Goal: Contribute content

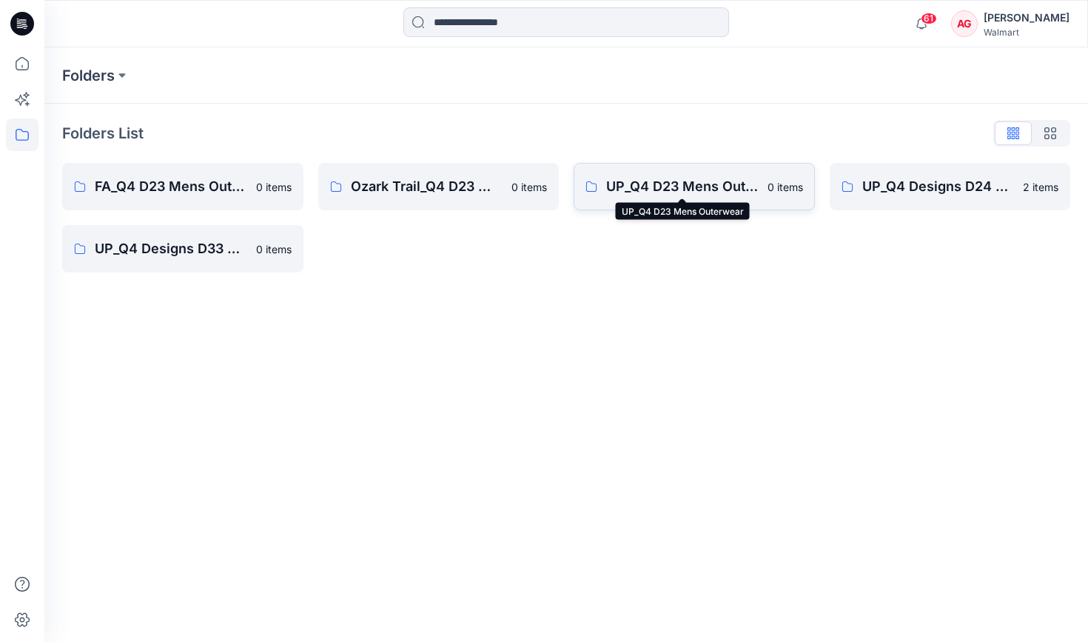
click at [641, 181] on p "UP_Q4 D23 Mens Outerwear" at bounding box center [682, 186] width 152 height 21
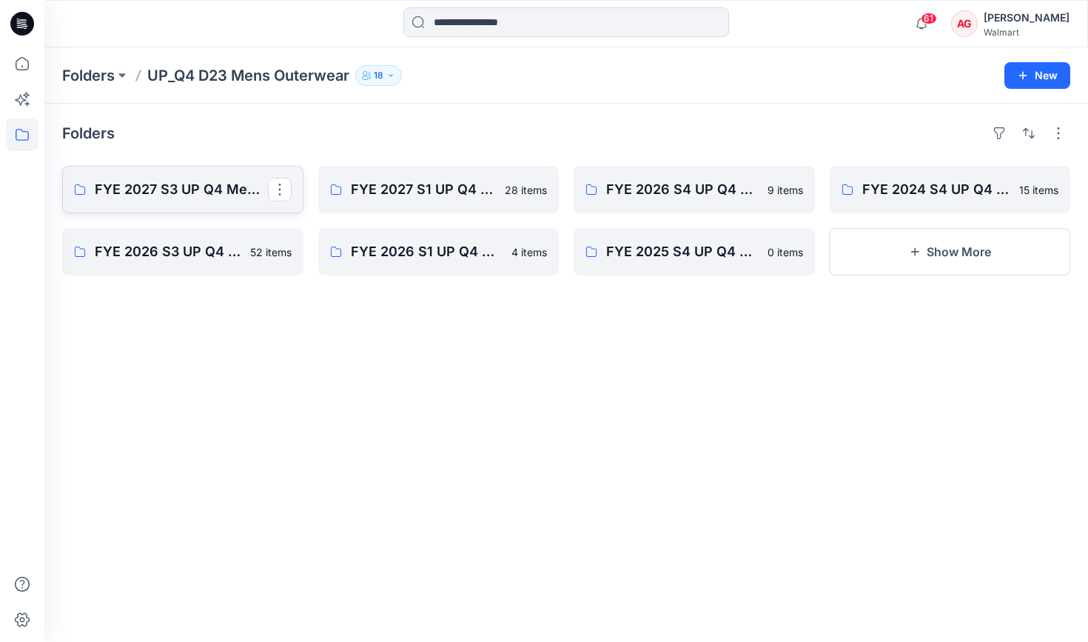
click at [197, 192] on p "FYE 2027 S3 UP Q4 Men's Outerwear" at bounding box center [181, 189] width 173 height 21
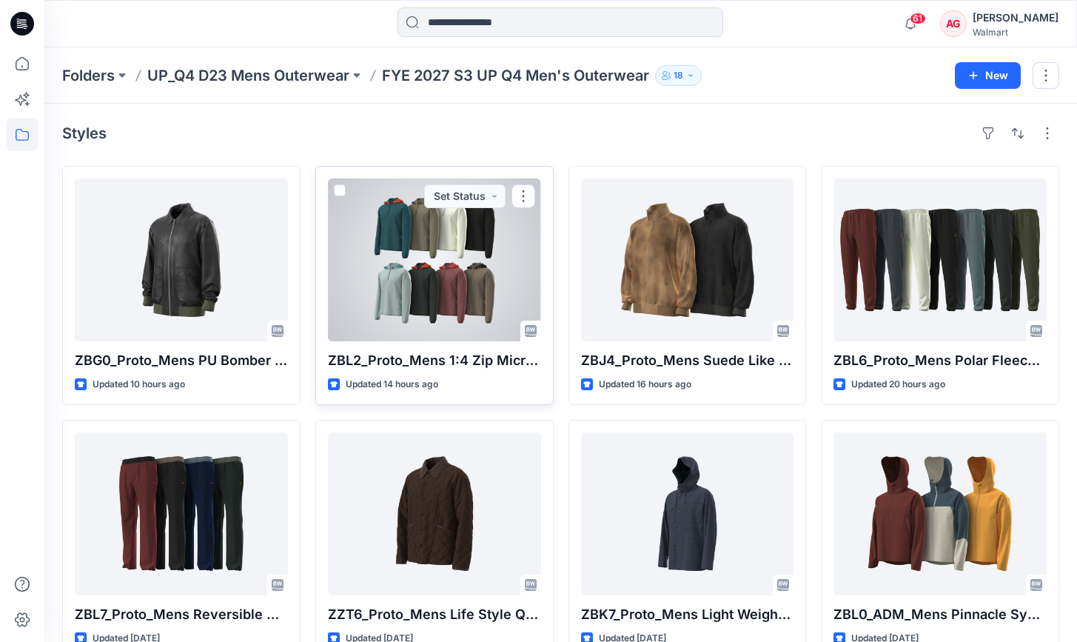
click at [419, 274] on div at bounding box center [434, 259] width 213 height 163
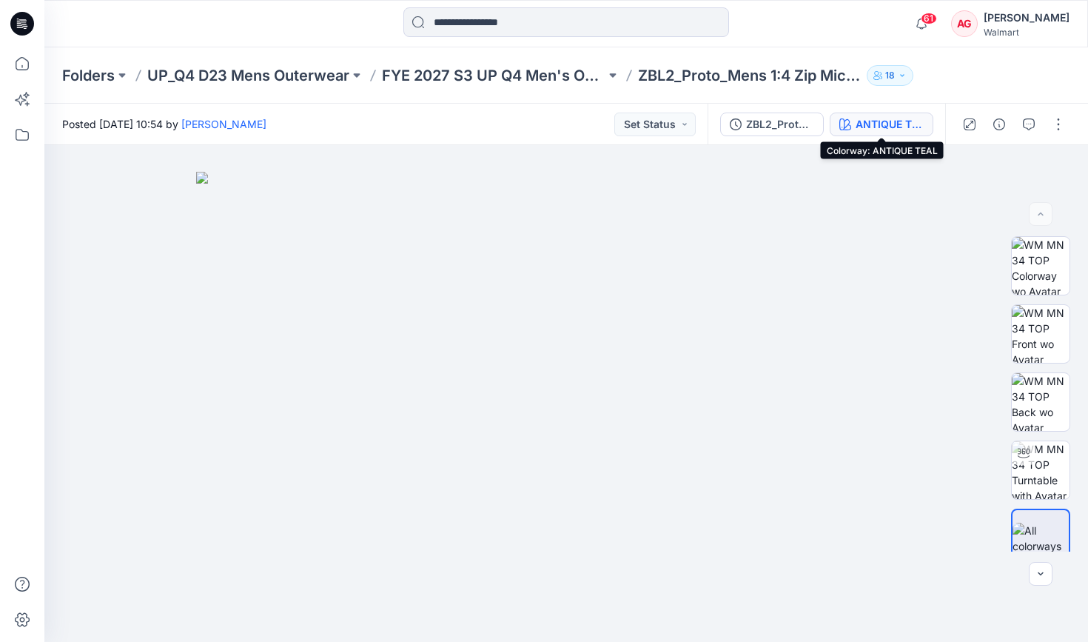
click at [882, 120] on div "ANTIQUE TEAL" at bounding box center [889, 124] width 68 height 16
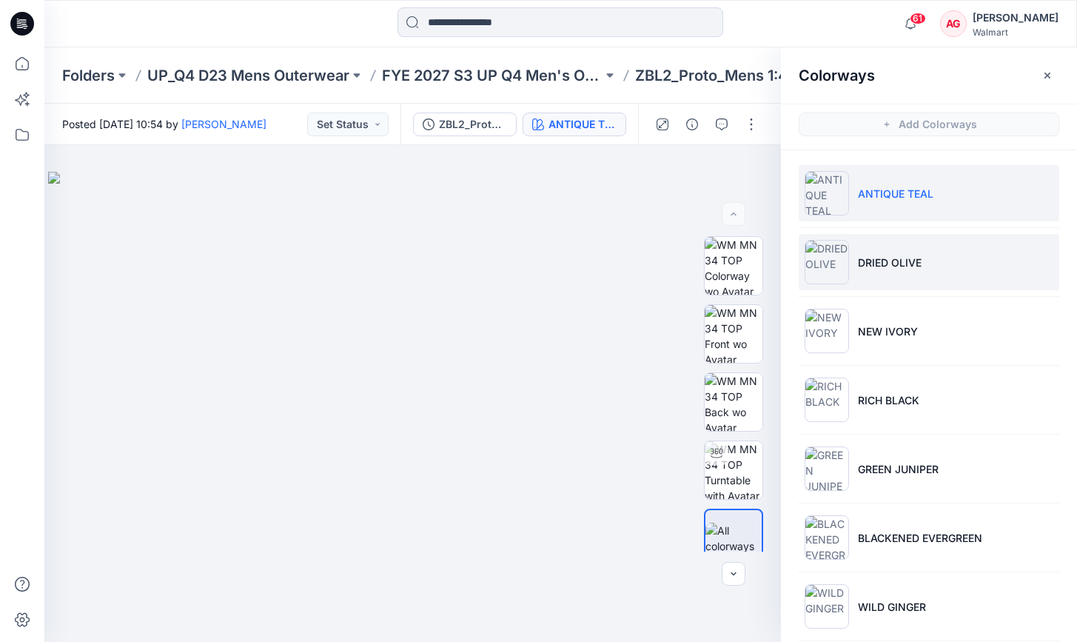
click at [909, 260] on li "DRIED OLIVE" at bounding box center [928, 262] width 260 height 56
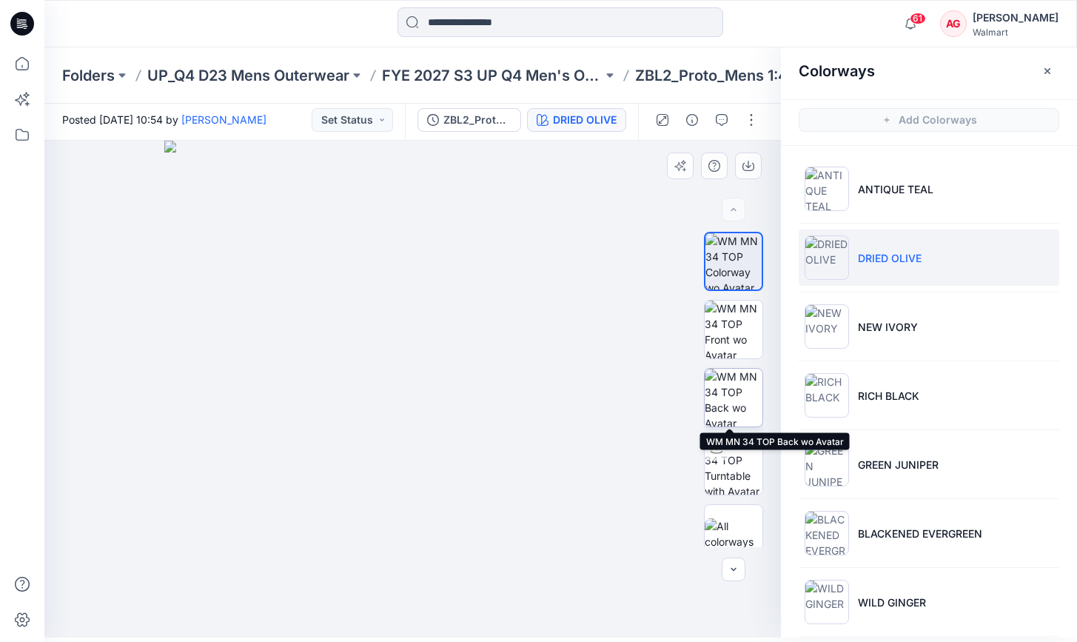
scroll to position [16, 0]
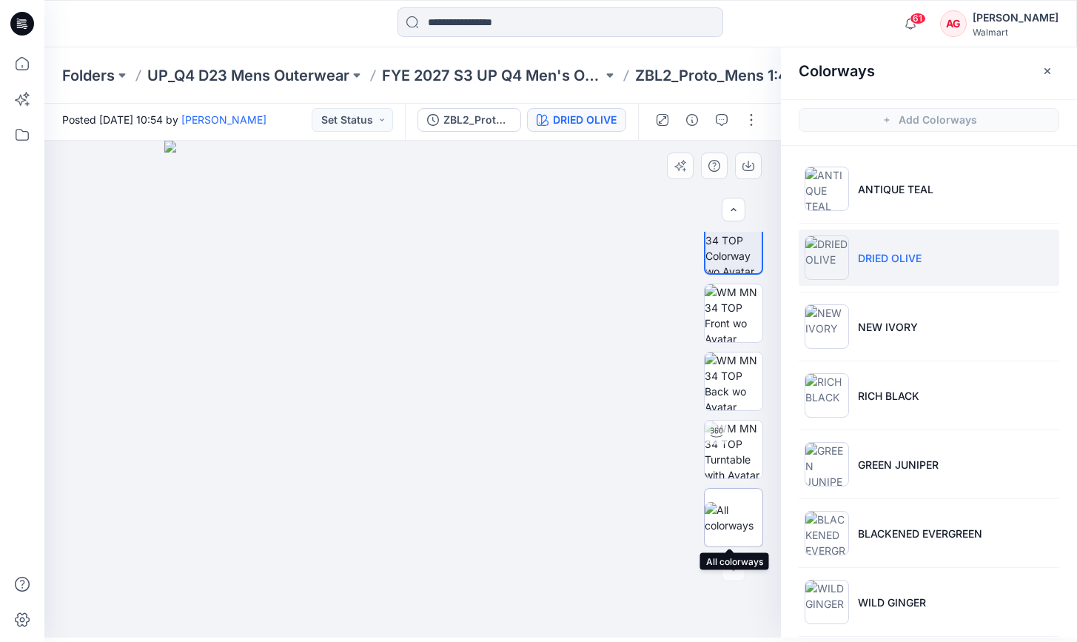
click at [732, 520] on img at bounding box center [733, 517] width 58 height 31
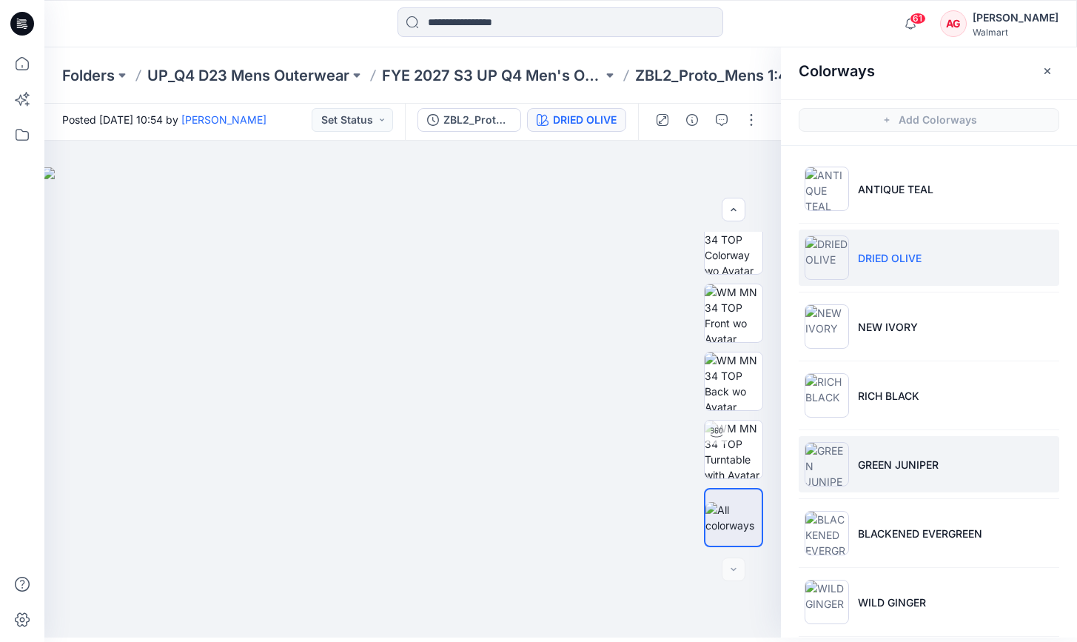
scroll to position [84, 0]
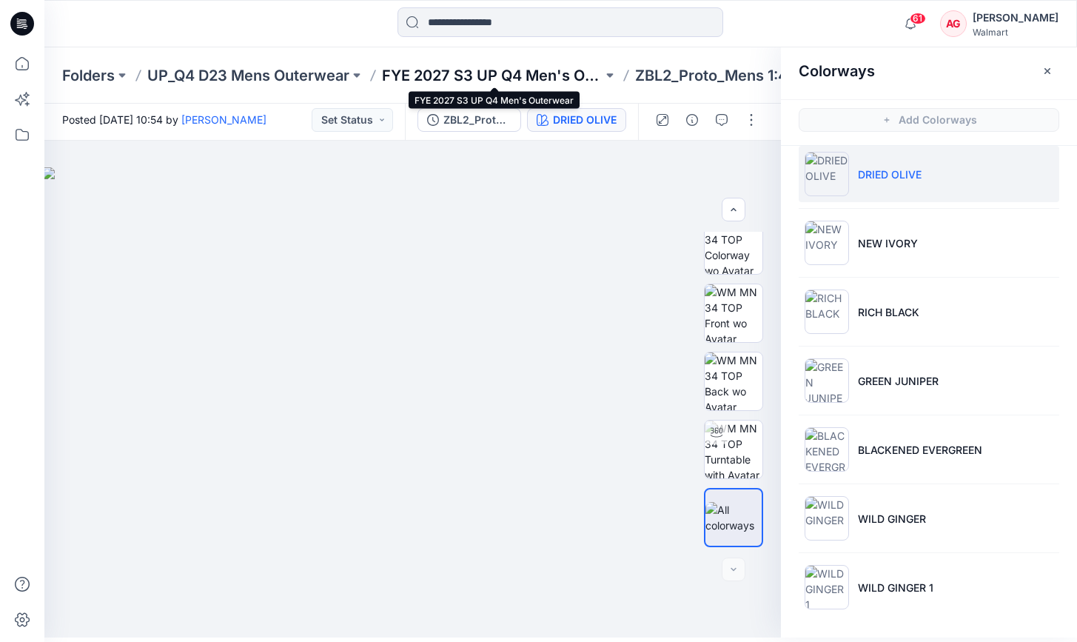
click at [542, 78] on p "FYE 2027 S3 UP Q4 Men's Outerwear" at bounding box center [492, 75] width 221 height 21
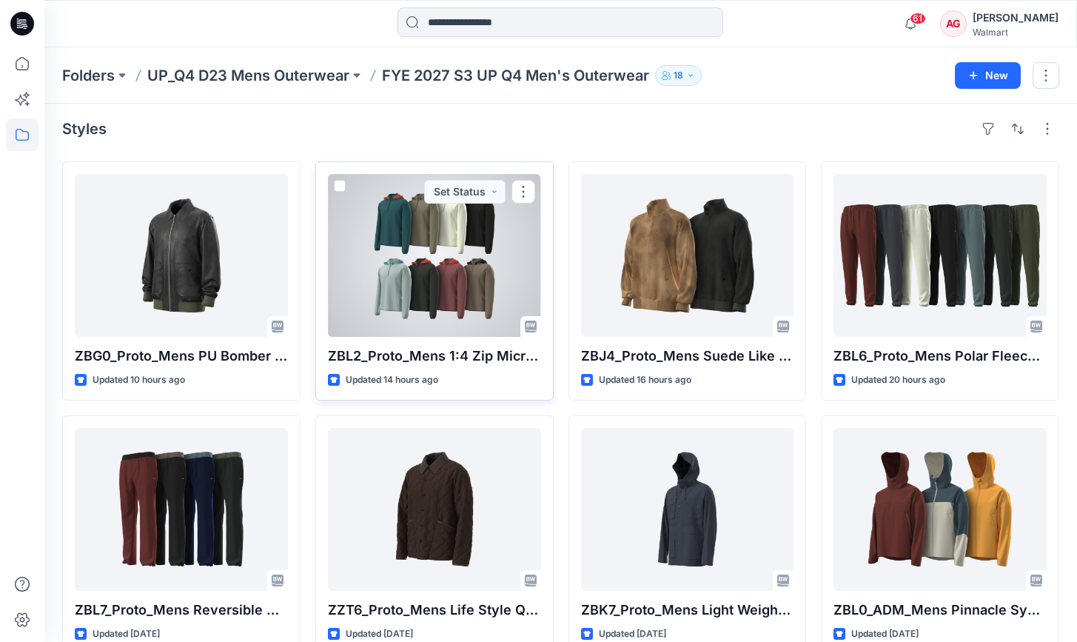
click at [459, 261] on div at bounding box center [434, 255] width 213 height 163
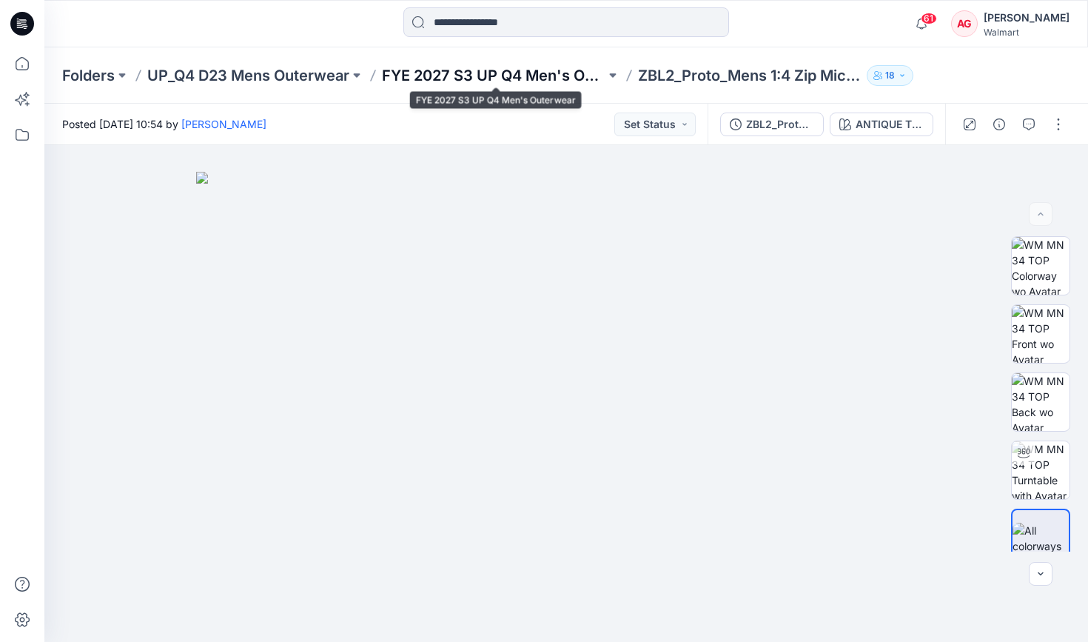
click at [485, 68] on p "FYE 2027 S3 UP Q4 Men's Outerwear" at bounding box center [493, 75] width 223 height 21
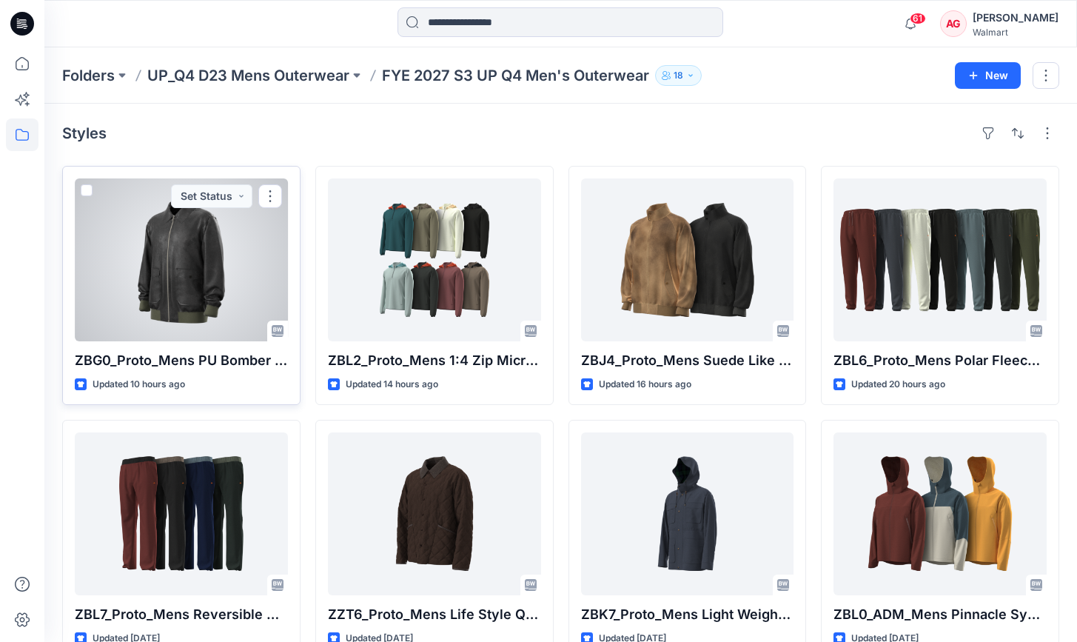
click at [166, 266] on div at bounding box center [181, 259] width 213 height 163
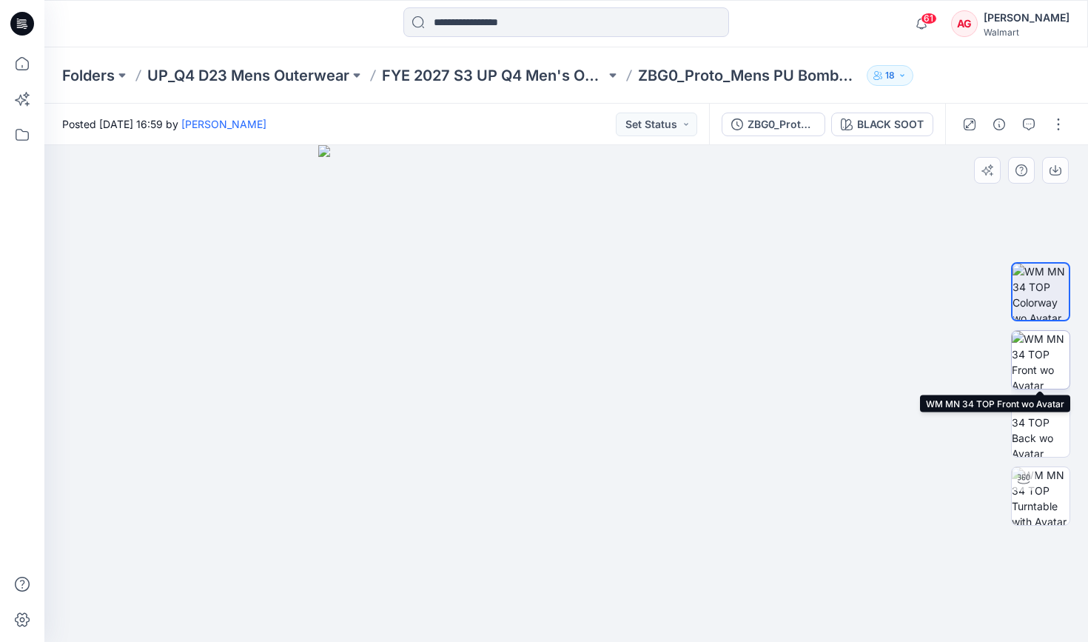
click at [909, 360] on img at bounding box center [1041, 360] width 58 height 58
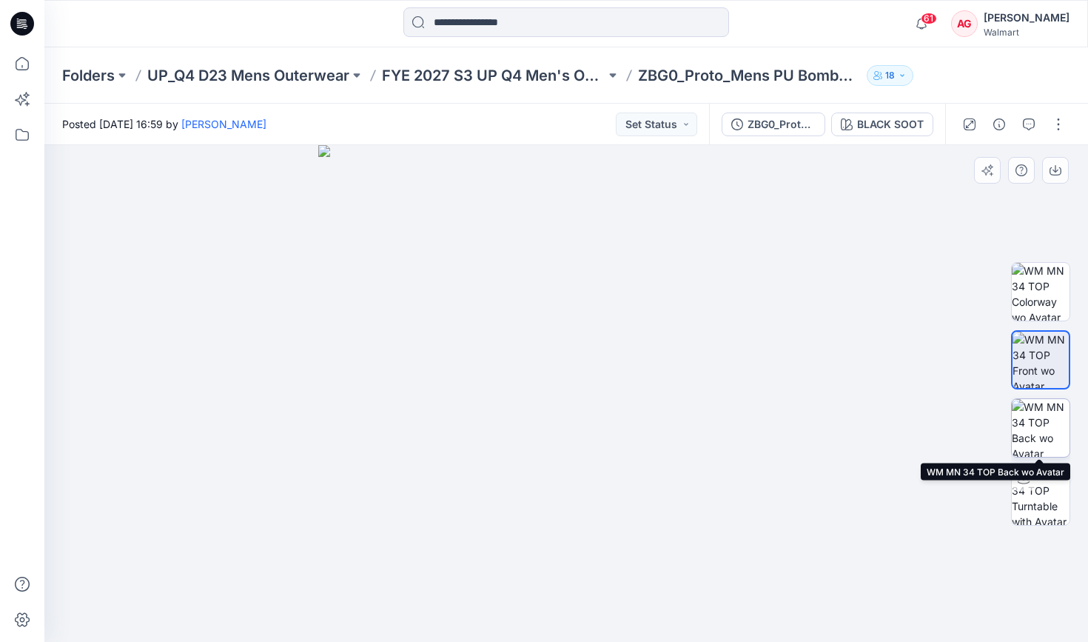
click at [909, 425] on img at bounding box center [1041, 428] width 58 height 58
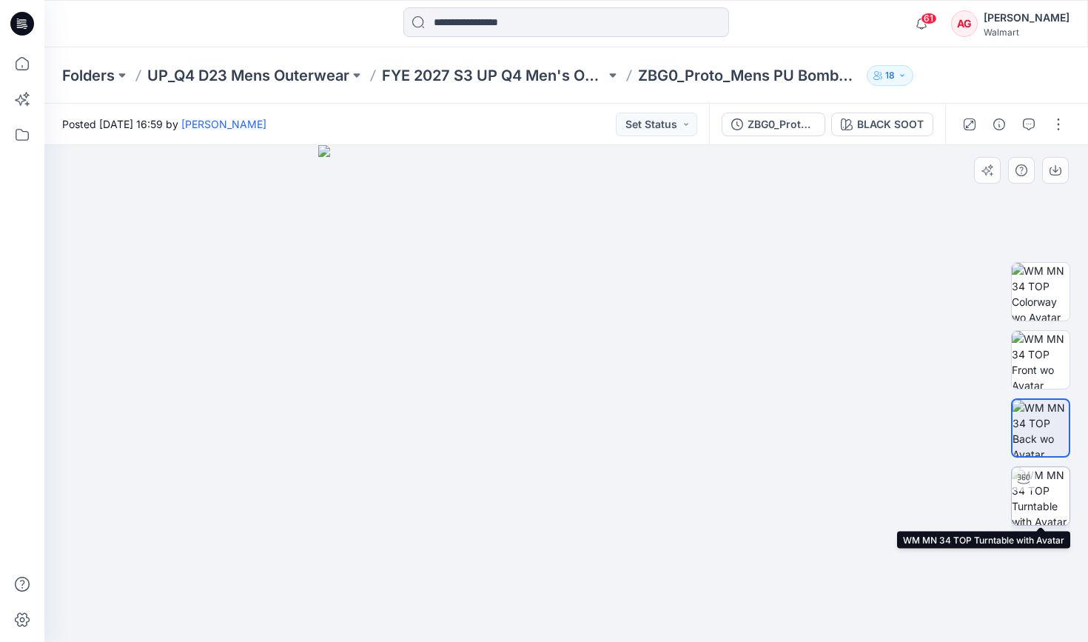
click at [909, 479] on img at bounding box center [1041, 496] width 58 height 58
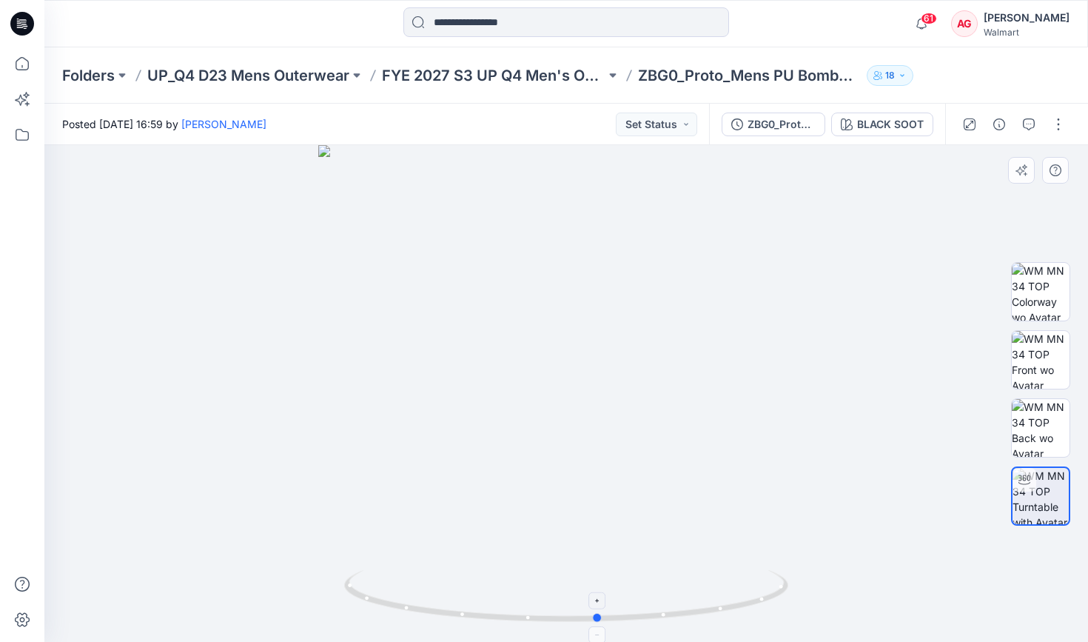
drag, startPoint x: 754, startPoint y: 601, endPoint x: 354, endPoint y: 582, distance: 400.1
click at [354, 582] on icon at bounding box center [568, 597] width 448 height 55
click at [506, 79] on p "FYE 2027 S3 UP Q4 Men's Outerwear" at bounding box center [493, 75] width 223 height 21
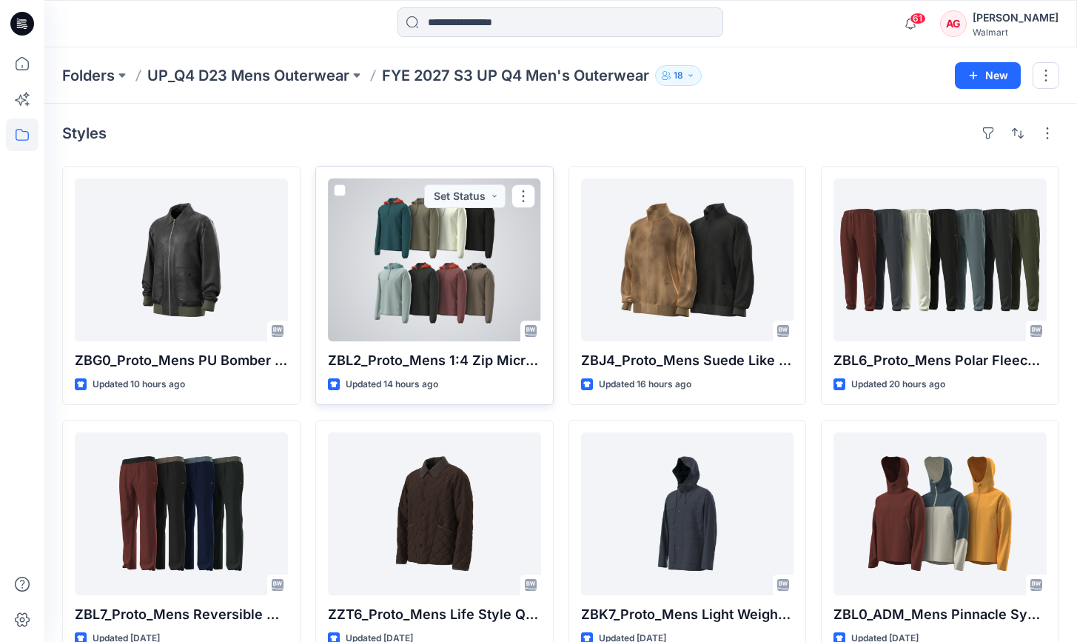
click at [454, 246] on div at bounding box center [434, 259] width 213 height 163
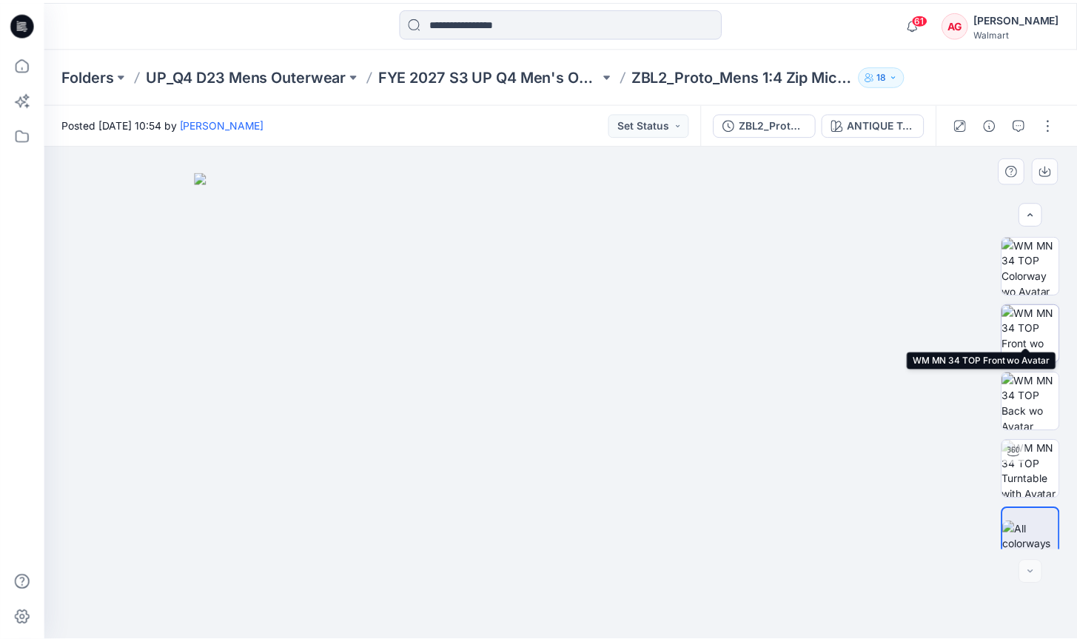
scroll to position [16, 0]
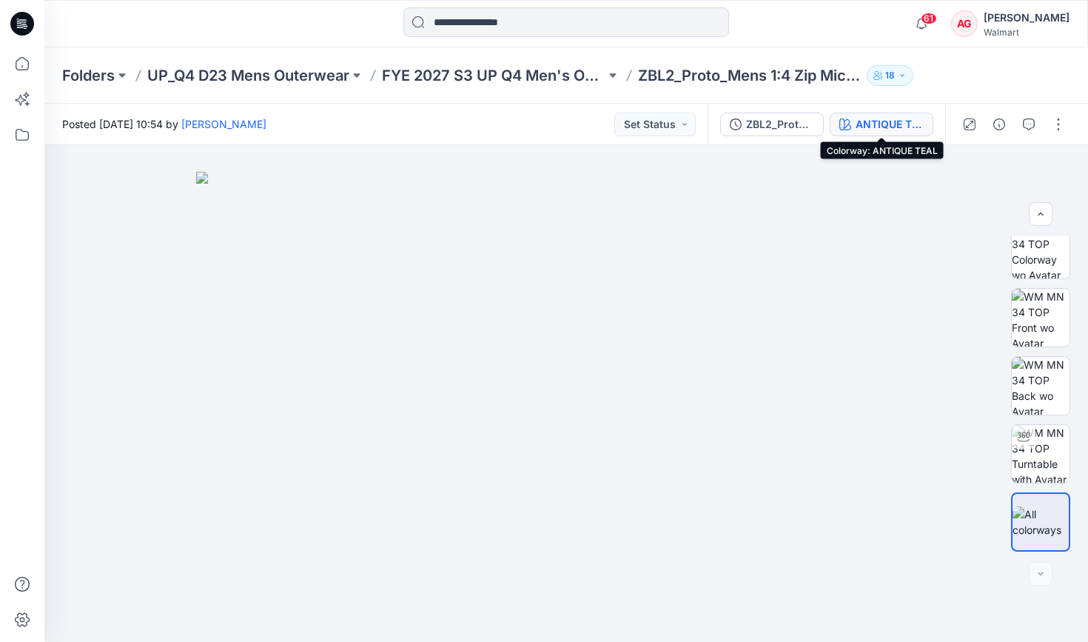
click at [861, 129] on div "ANTIQUE TEAL" at bounding box center [889, 124] width 68 height 16
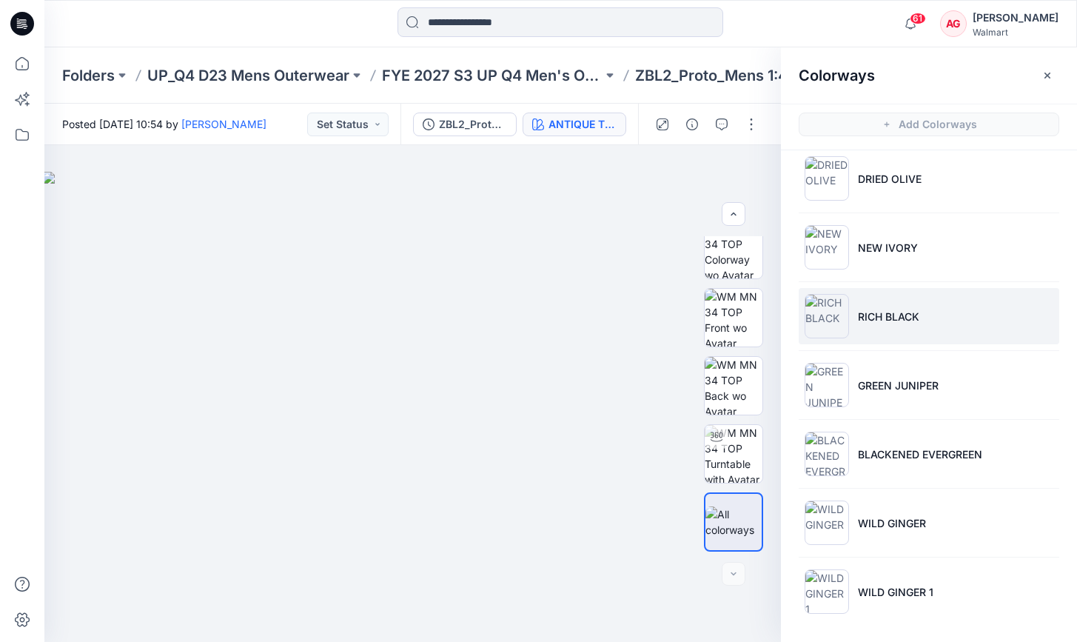
scroll to position [4, 0]
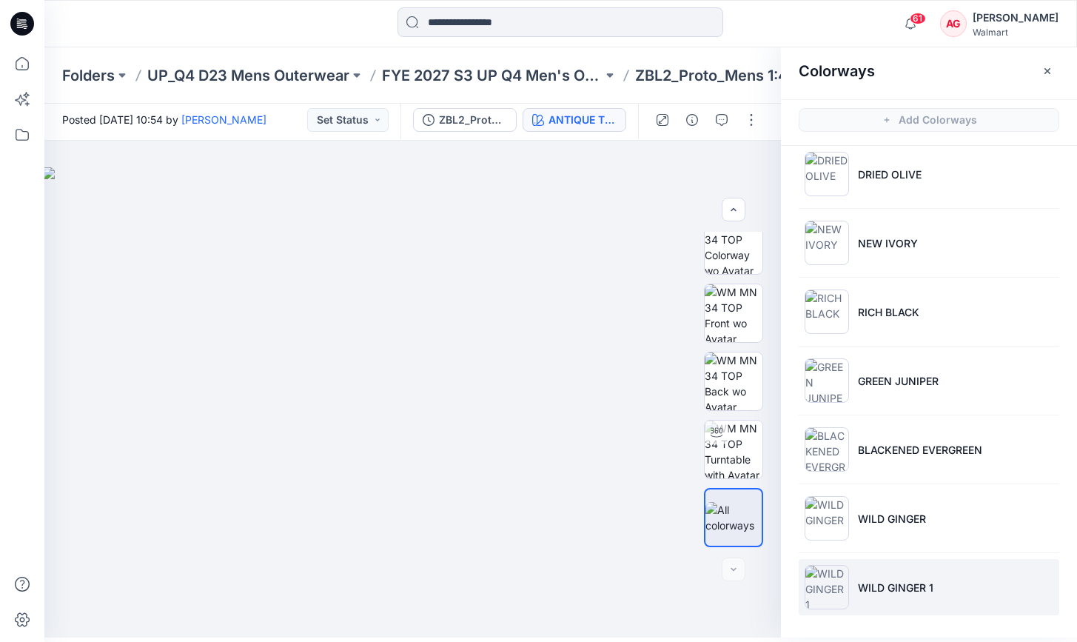
click at [909, 567] on li "WILD GINGER 1" at bounding box center [928, 587] width 260 height 56
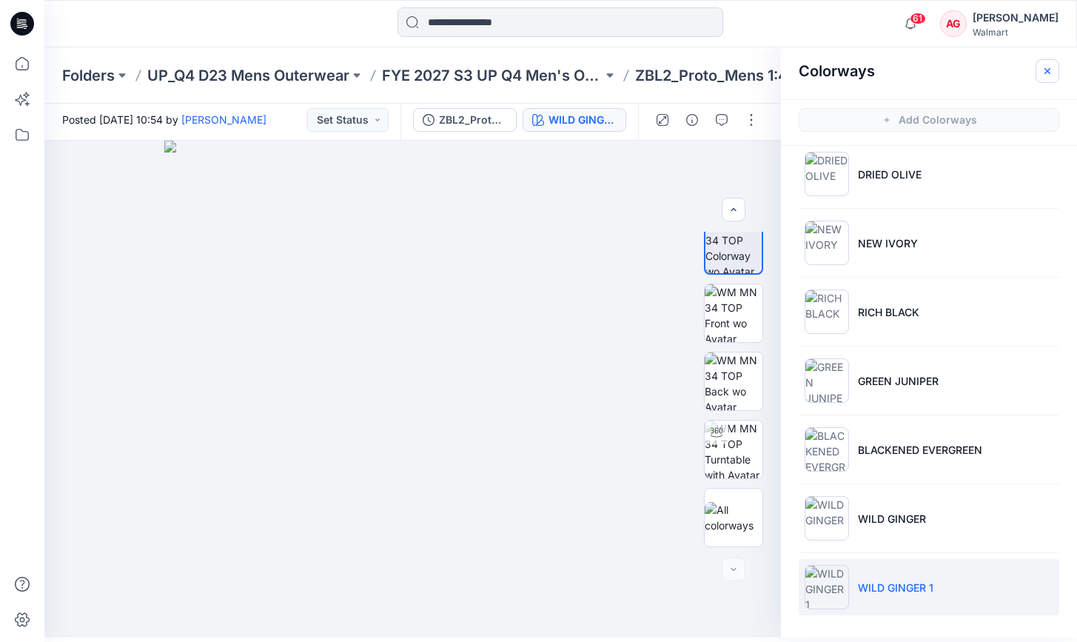
click at [909, 67] on button "button" at bounding box center [1047, 71] width 24 height 24
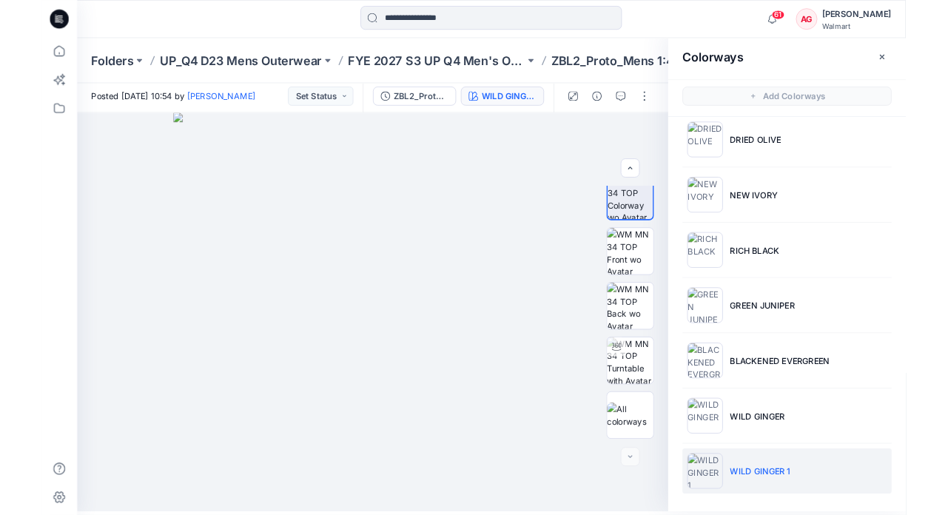
scroll to position [0, 0]
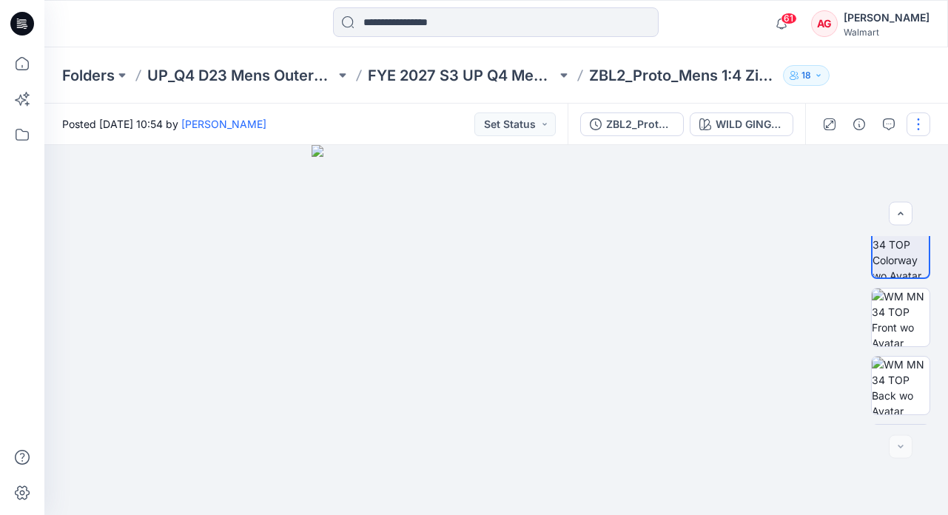
click at [909, 123] on button "button" at bounding box center [918, 124] width 24 height 24
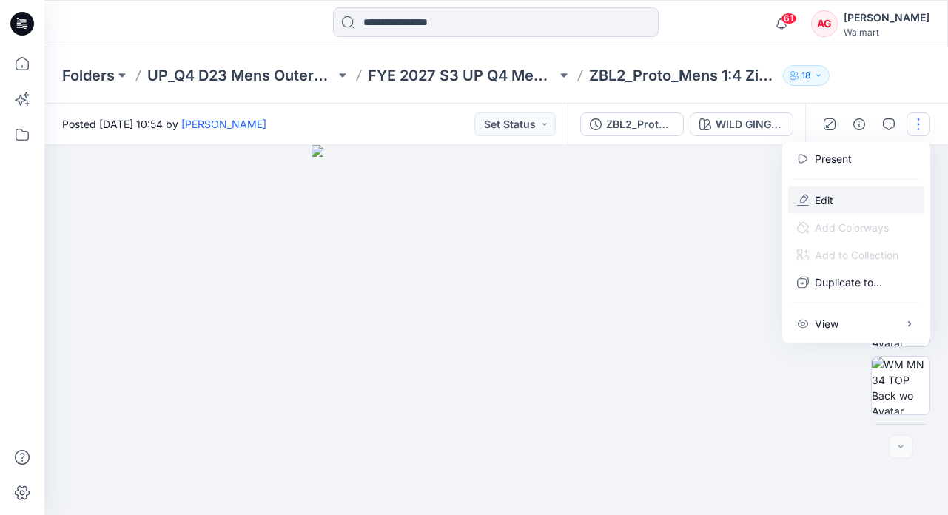
click at [829, 204] on p "Edit" at bounding box center [824, 200] width 18 height 16
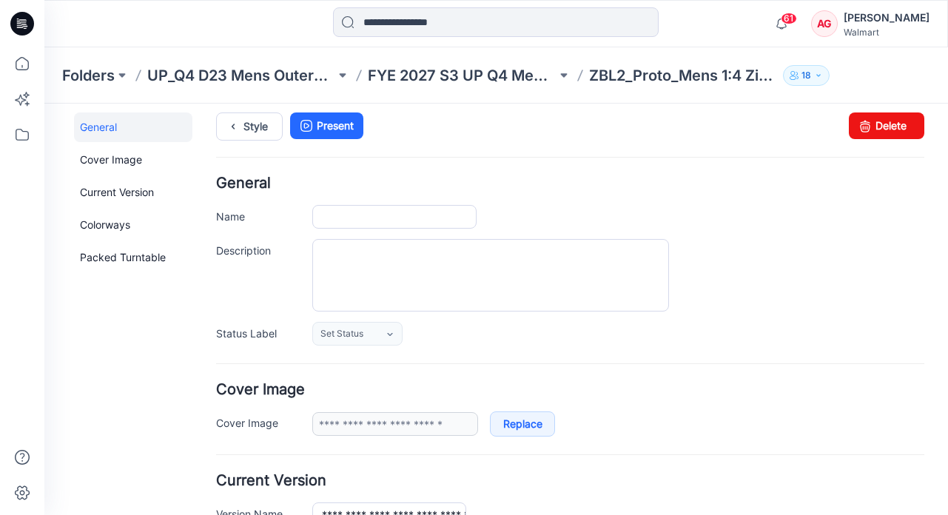
type input "**********"
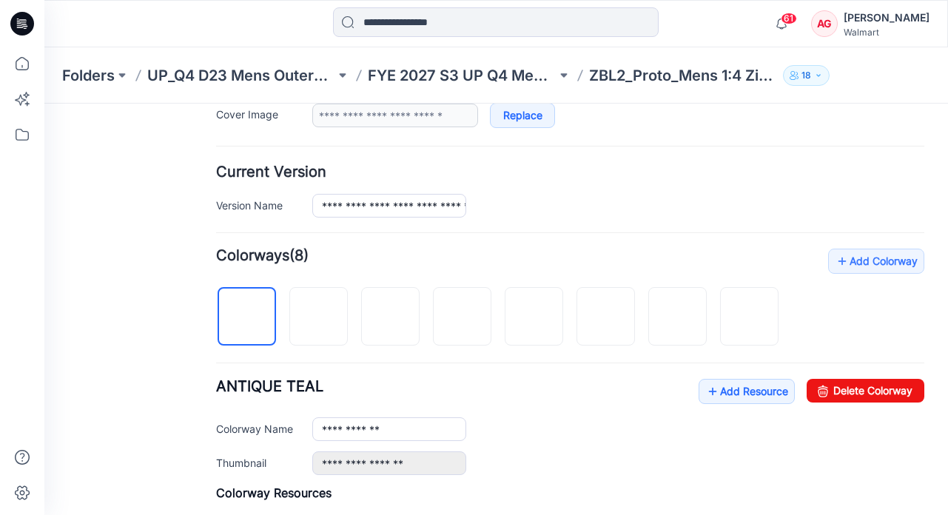
scroll to position [350, 0]
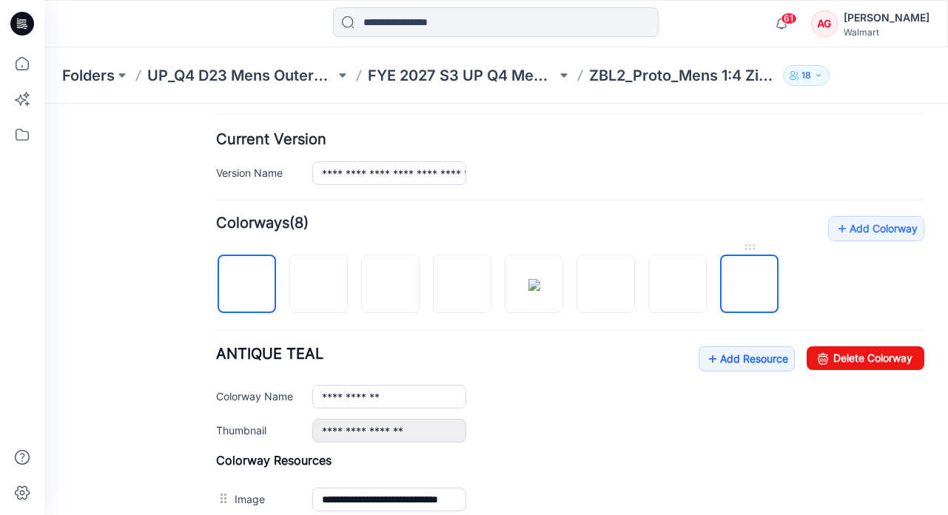
click at [750, 285] on img at bounding box center [750, 285] width 0 height 0
click at [403, 394] on input "**********" at bounding box center [389, 397] width 154 height 24
type input "**********"
click at [133, 243] on div "General Cover Image Current Version Colorways Packed Turntable" at bounding box center [133, 272] width 118 height 1002
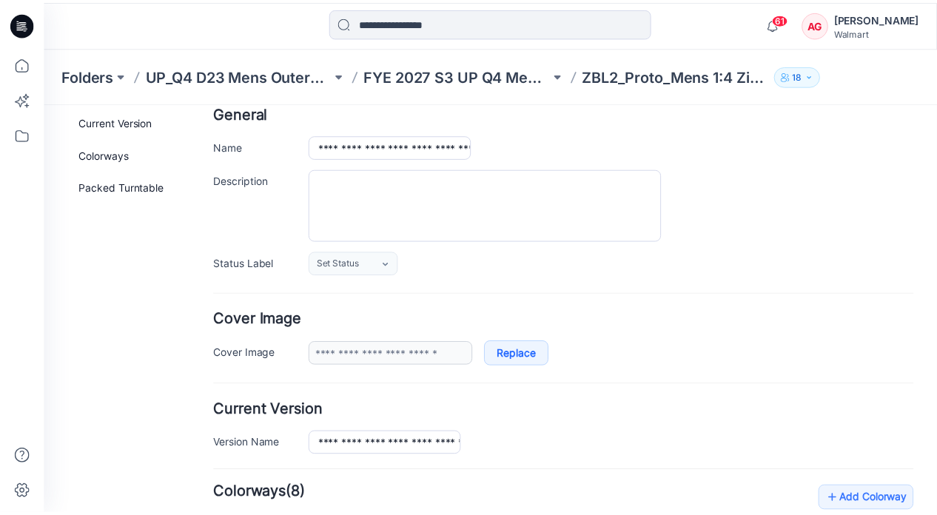
scroll to position [0, 0]
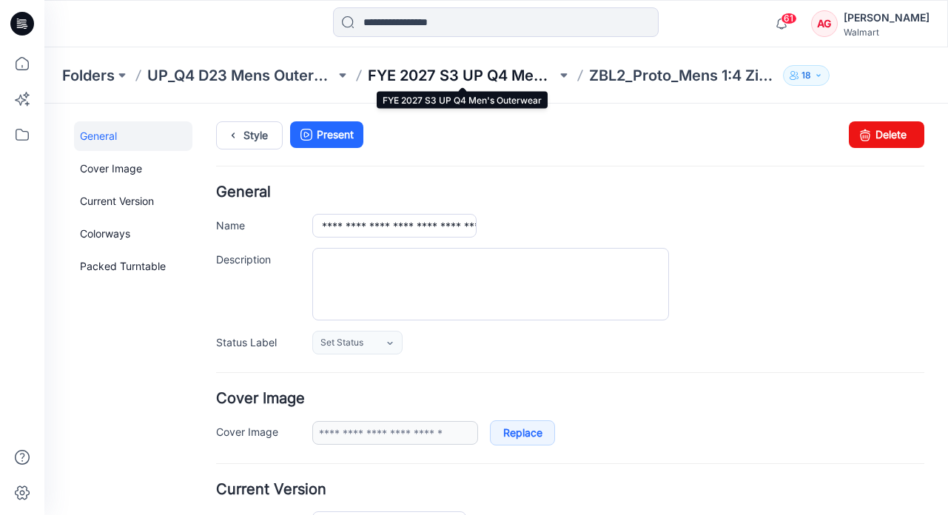
click at [520, 81] on p "FYE 2027 S3 UP Q4 Men's Outerwear" at bounding box center [462, 75] width 188 height 21
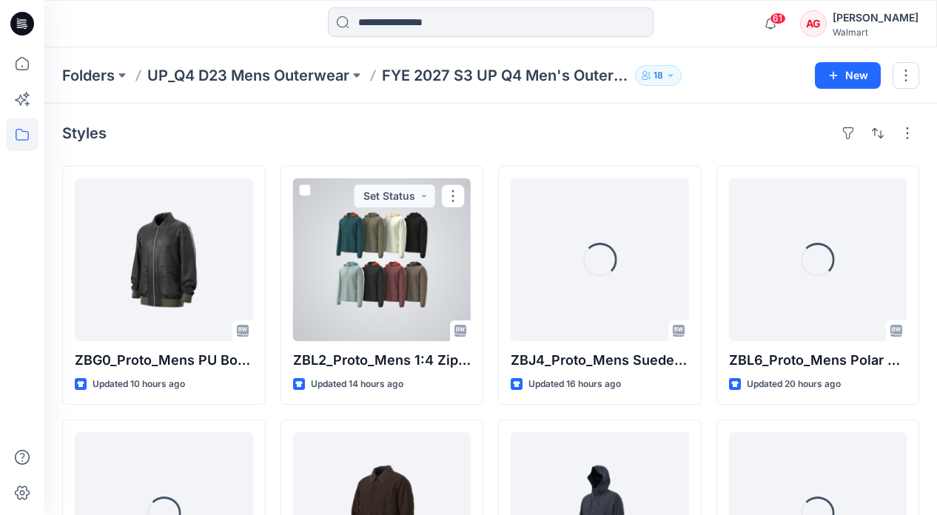
click at [417, 235] on div at bounding box center [382, 259] width 178 height 163
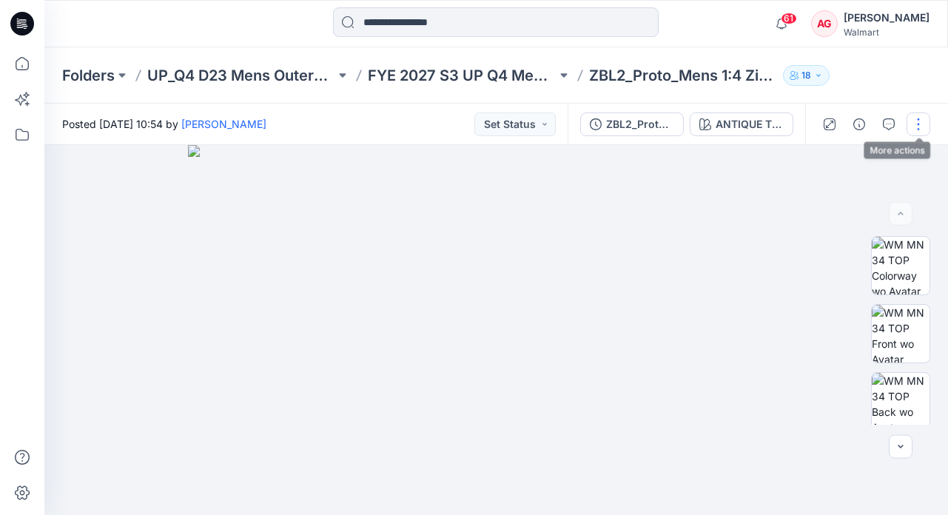
click at [919, 121] on button "button" at bounding box center [918, 124] width 24 height 24
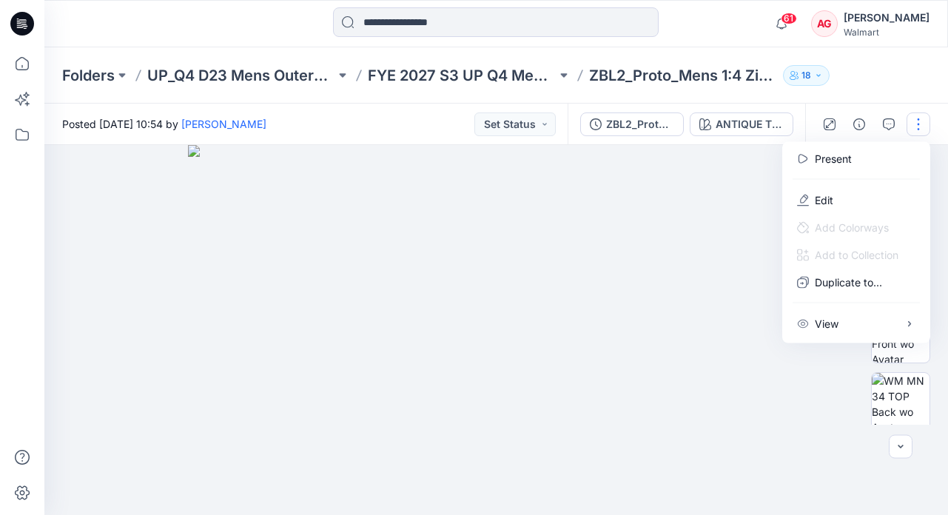
click at [764, 182] on img at bounding box center [496, 330] width 616 height 370
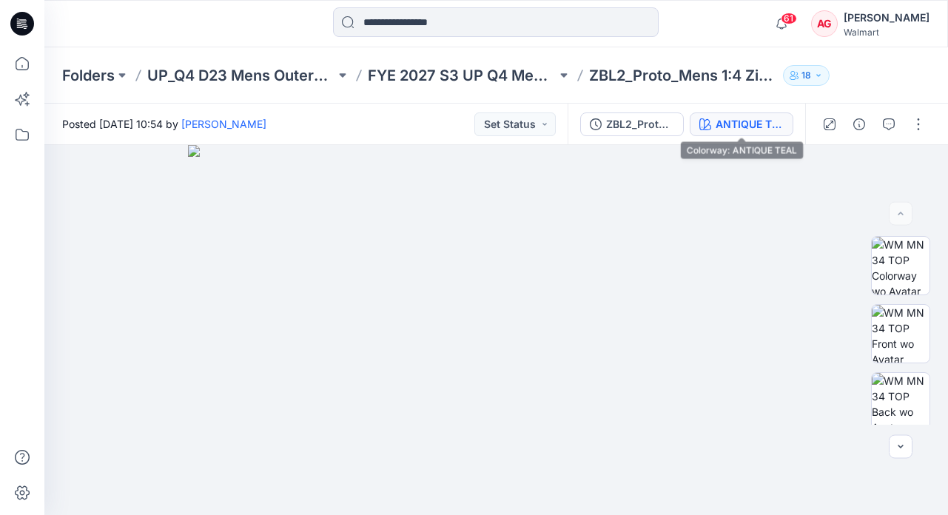
click at [753, 124] on div "ANTIQUE TEAL" at bounding box center [750, 124] width 68 height 16
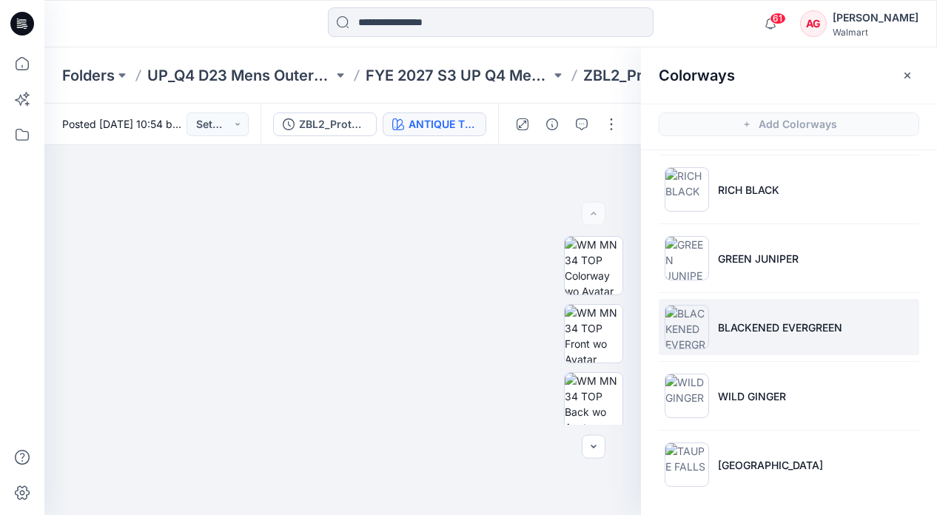
scroll to position [4, 0]
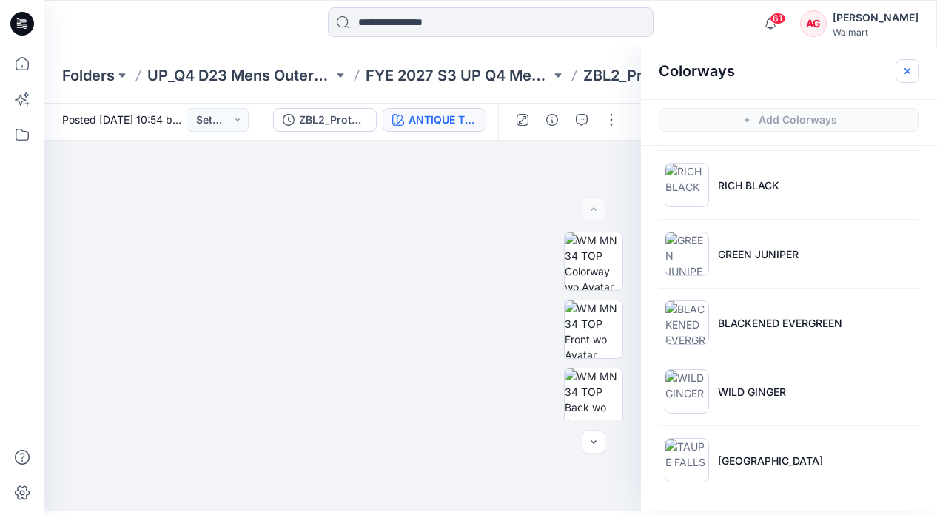
click at [916, 72] on button "button" at bounding box center [907, 71] width 24 height 24
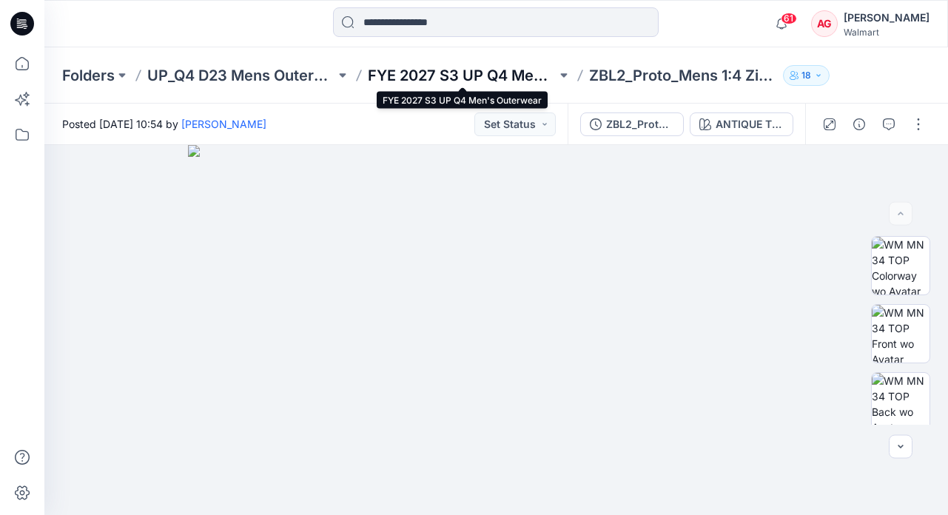
click at [463, 81] on p "FYE 2027 S3 UP Q4 Men's Outerwear" at bounding box center [462, 75] width 188 height 21
